Goal: Information Seeking & Learning: Learn about a topic

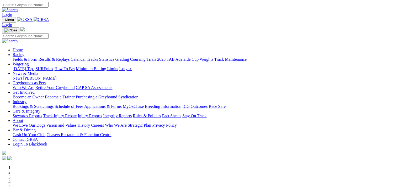
click at [38, 71] on link "News & Media" at bounding box center [26, 73] width 26 height 4
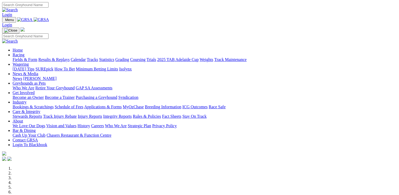
click at [38, 71] on link "News & Media" at bounding box center [26, 73] width 26 height 4
click at [22, 76] on link "News" at bounding box center [17, 78] width 9 height 4
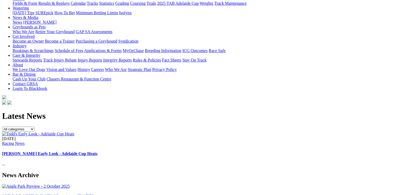
scroll to position [72, 0]
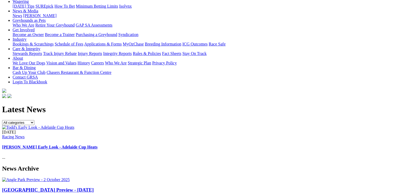
click at [68, 177] on img at bounding box center [36, 179] width 68 height 5
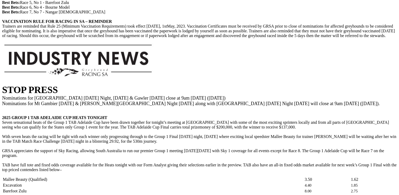
scroll to position [590, 0]
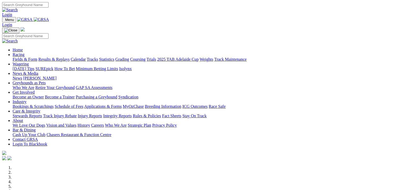
click at [16, 57] on link "Fields & Form" at bounding box center [25, 59] width 25 height 4
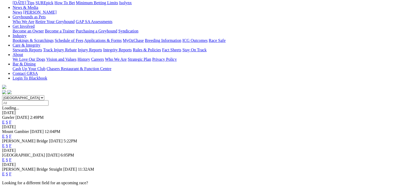
scroll to position [66, 0]
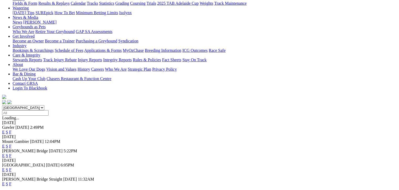
click at [12, 144] on link "F" at bounding box center [10, 146] width 2 height 4
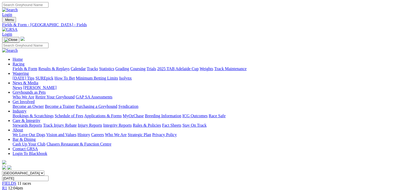
click at [198, 67] on link "2025 TAB Adelaide Cup" at bounding box center [177, 69] width 41 height 4
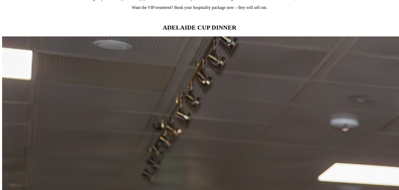
scroll to position [498, 0]
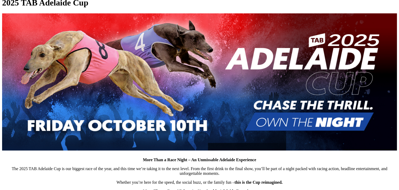
scroll to position [164, 0]
